Goal: Information Seeking & Learning: Check status

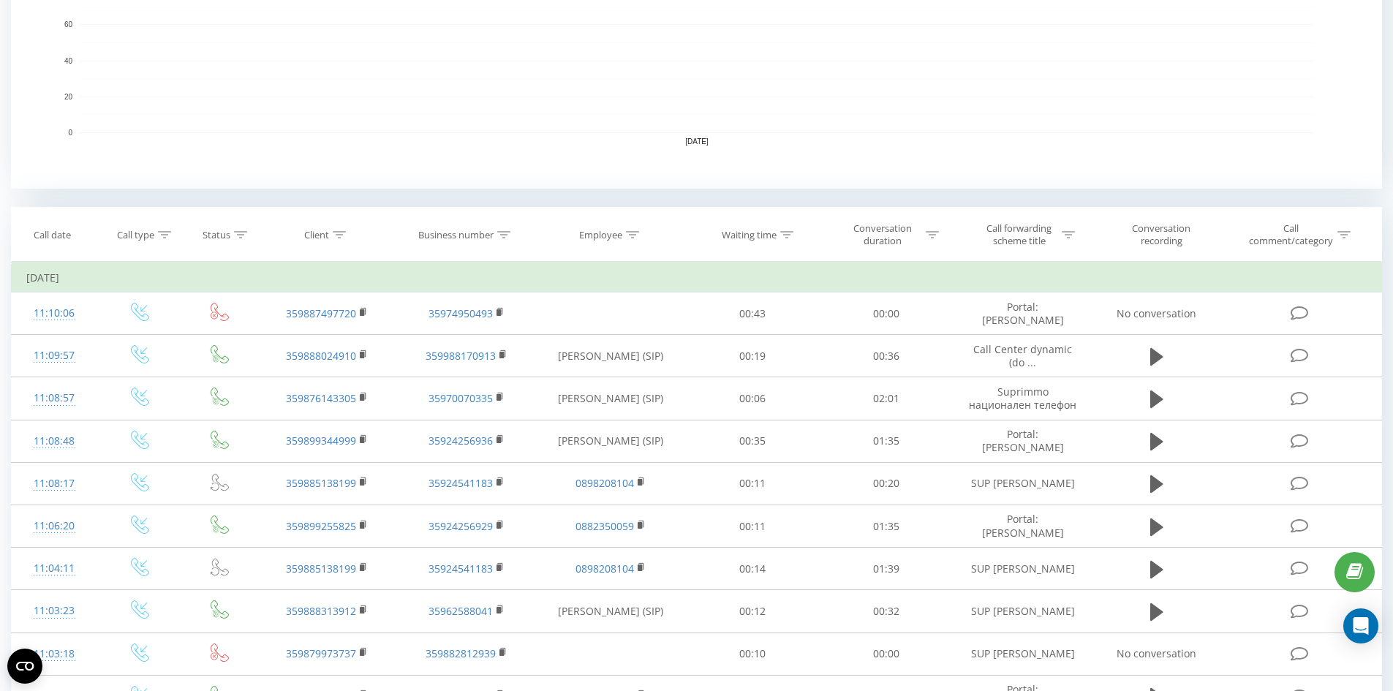
scroll to position [439, 0]
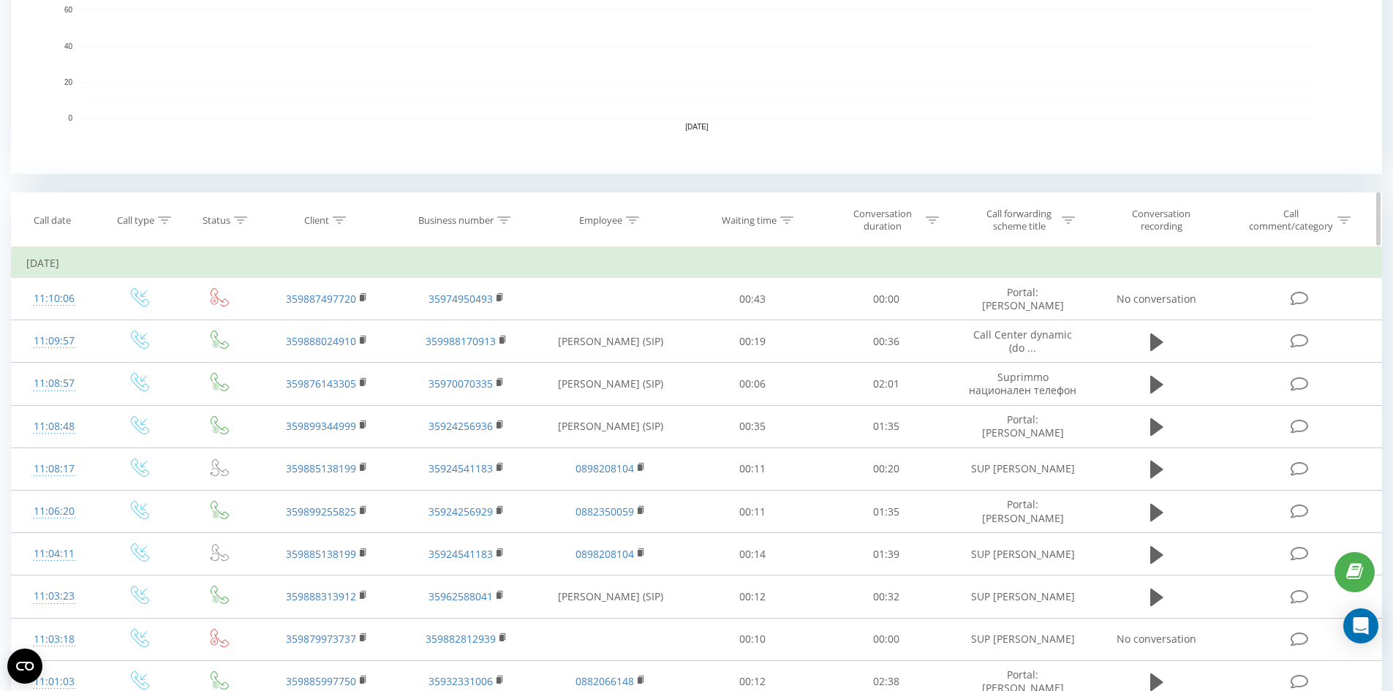
click at [343, 225] on div at bounding box center [339, 220] width 13 height 12
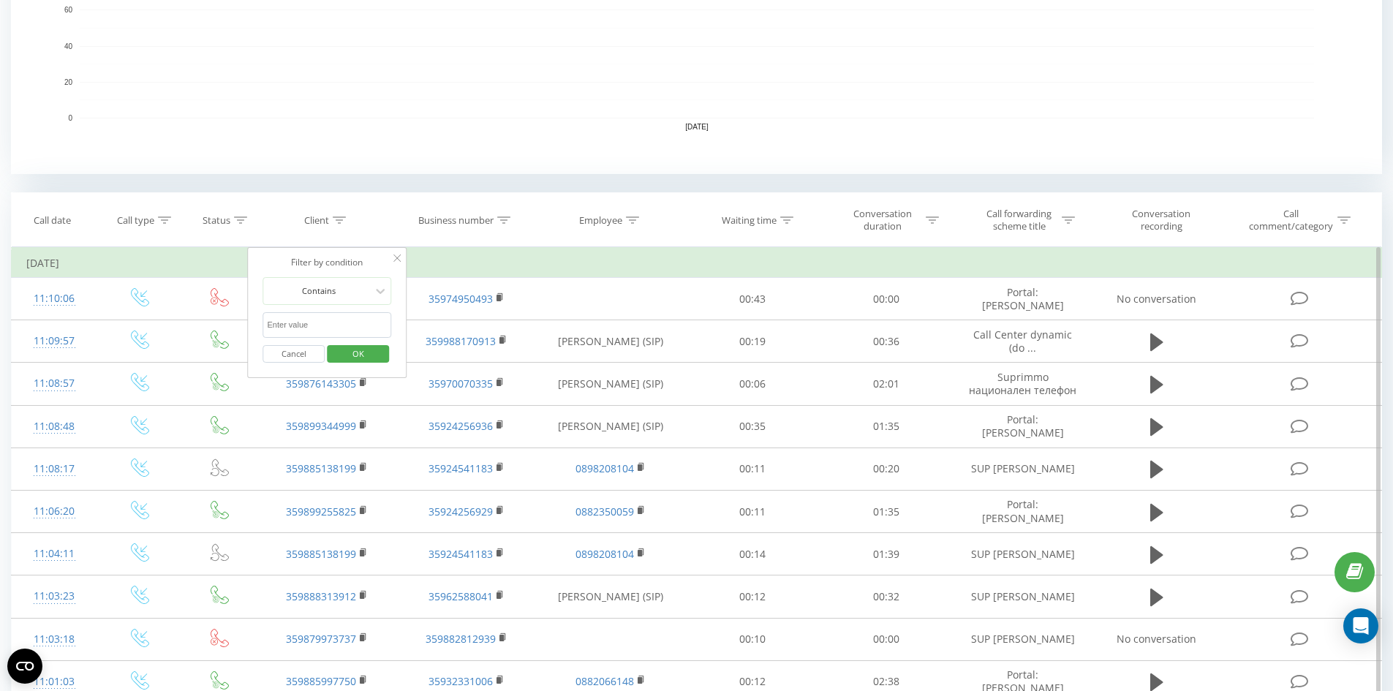
click at [304, 317] on input "text" at bounding box center [327, 325] width 129 height 26
paste input "0885039984"
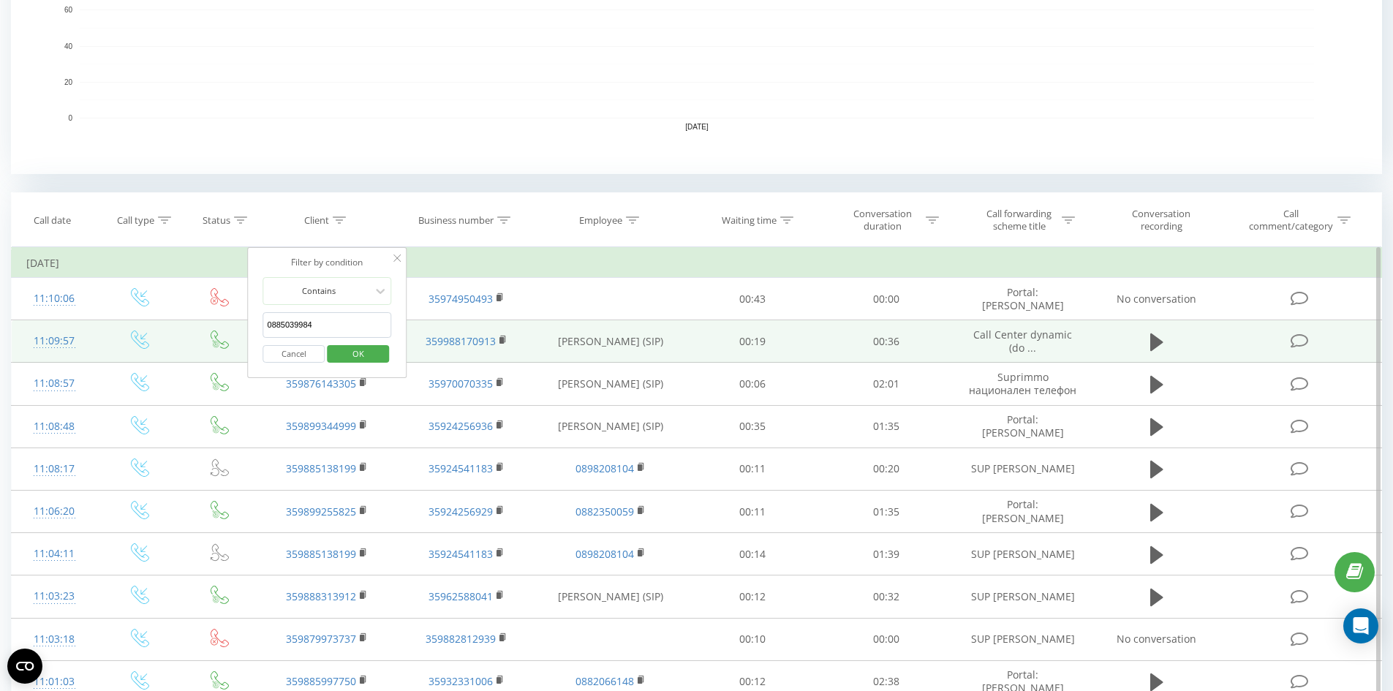
drag, startPoint x: 273, startPoint y: 325, endPoint x: 222, endPoint y: 324, distance: 50.5
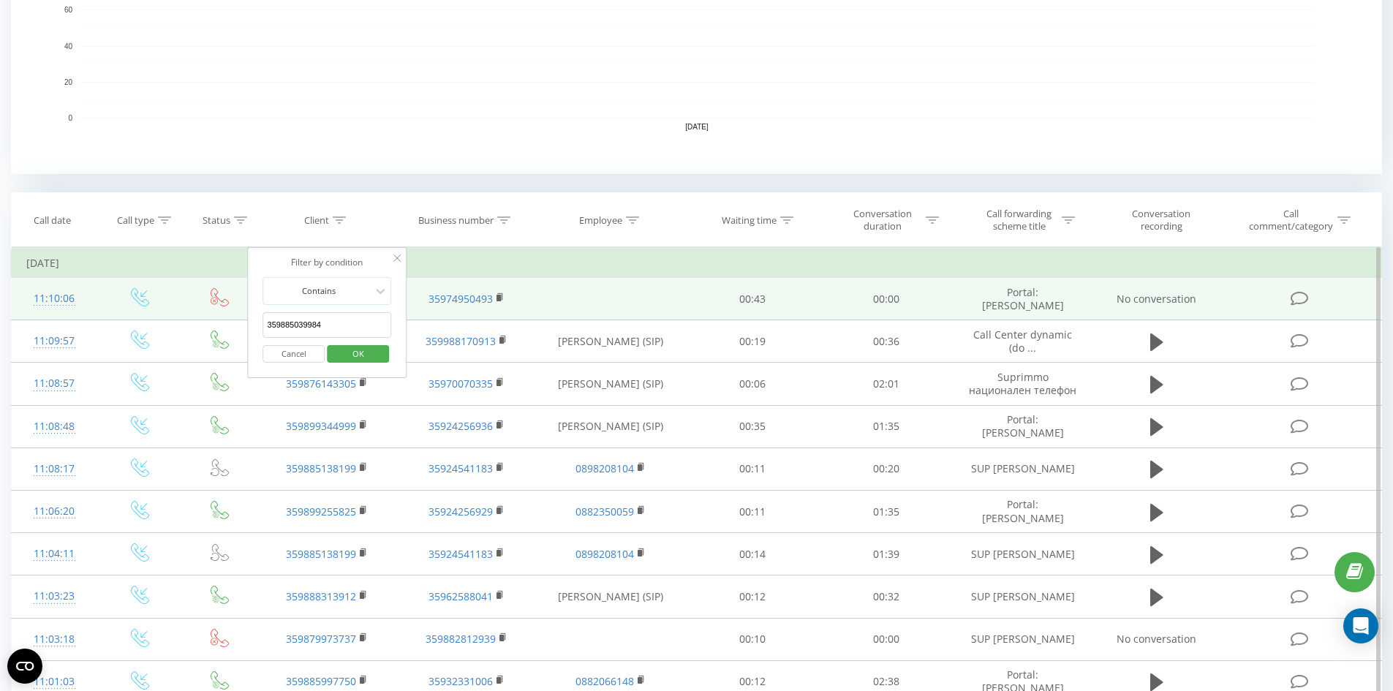
type input "359885039984"
click button "OK" at bounding box center [358, 354] width 62 height 18
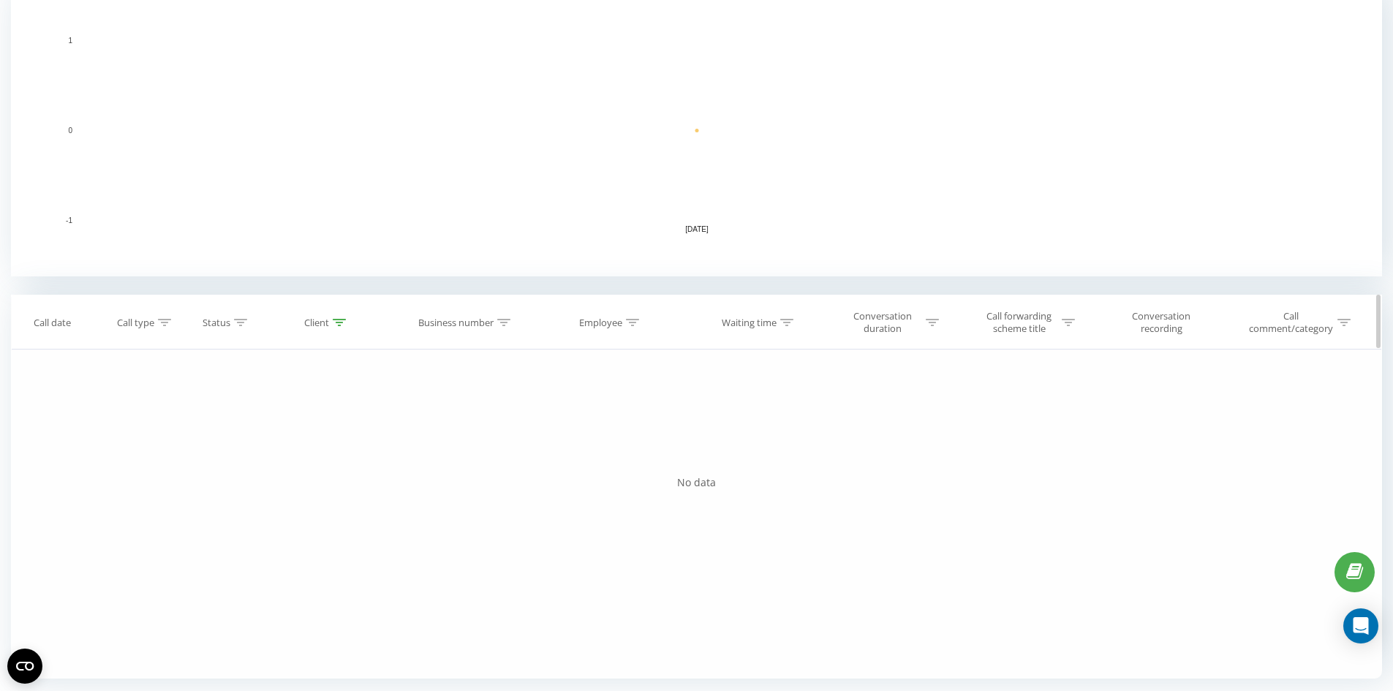
scroll to position [336, 0]
click at [332, 327] on div "Client" at bounding box center [325, 323] width 42 height 12
click at [336, 324] on icon at bounding box center [339, 322] width 13 height 7
drag, startPoint x: 337, startPoint y: 319, endPoint x: 341, endPoint y: 343, distance: 23.8
click at [338, 324] on icon at bounding box center [339, 322] width 13 height 7
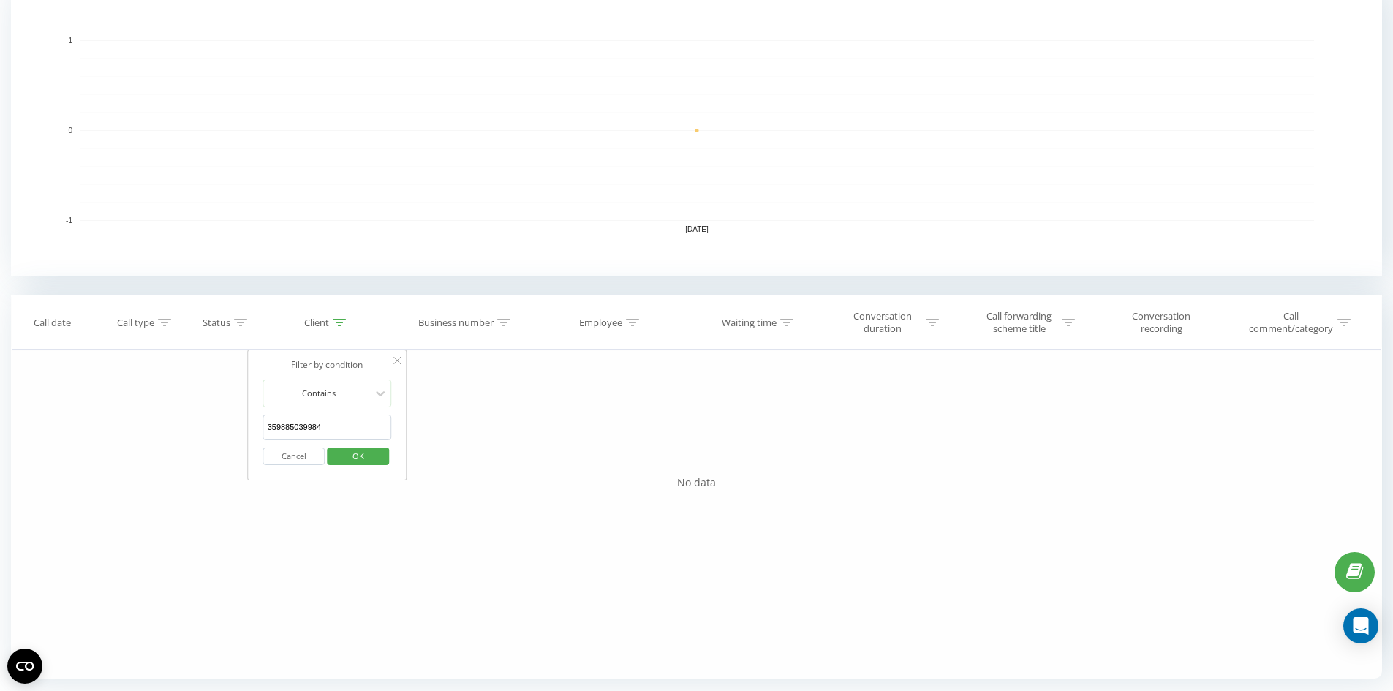
drag, startPoint x: 336, startPoint y: 426, endPoint x: 205, endPoint y: 413, distance: 130.8
click at [213, 423] on div "Filter by condition Equal Enter value Cancel OK Filter by condition Equal Enter…" at bounding box center [696, 513] width 1371 height 329
type input "3"
click button "OK" at bounding box center [358, 456] width 62 height 18
